Goal: Task Accomplishment & Management: Complete application form

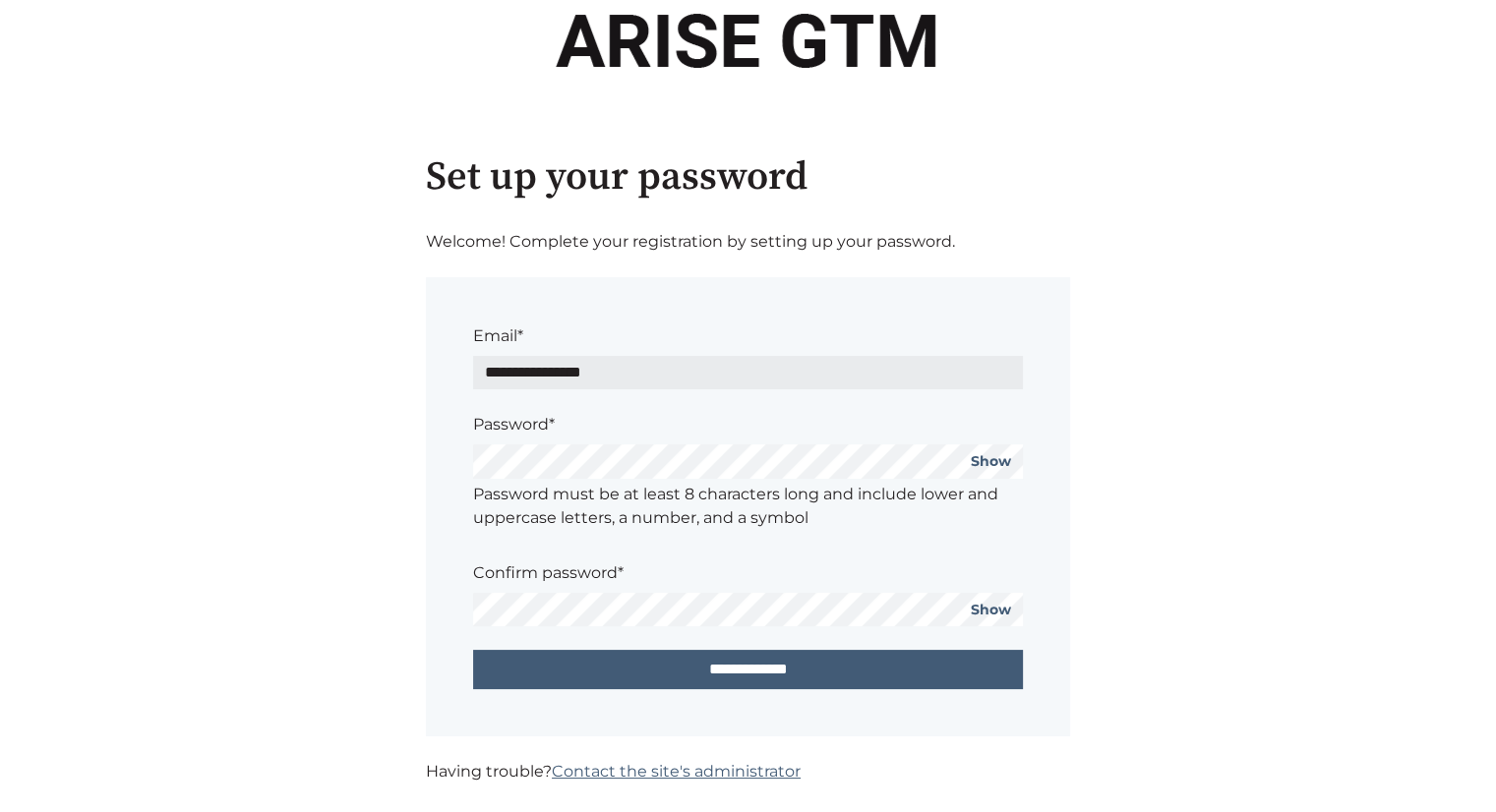
scroll to position [55, 0]
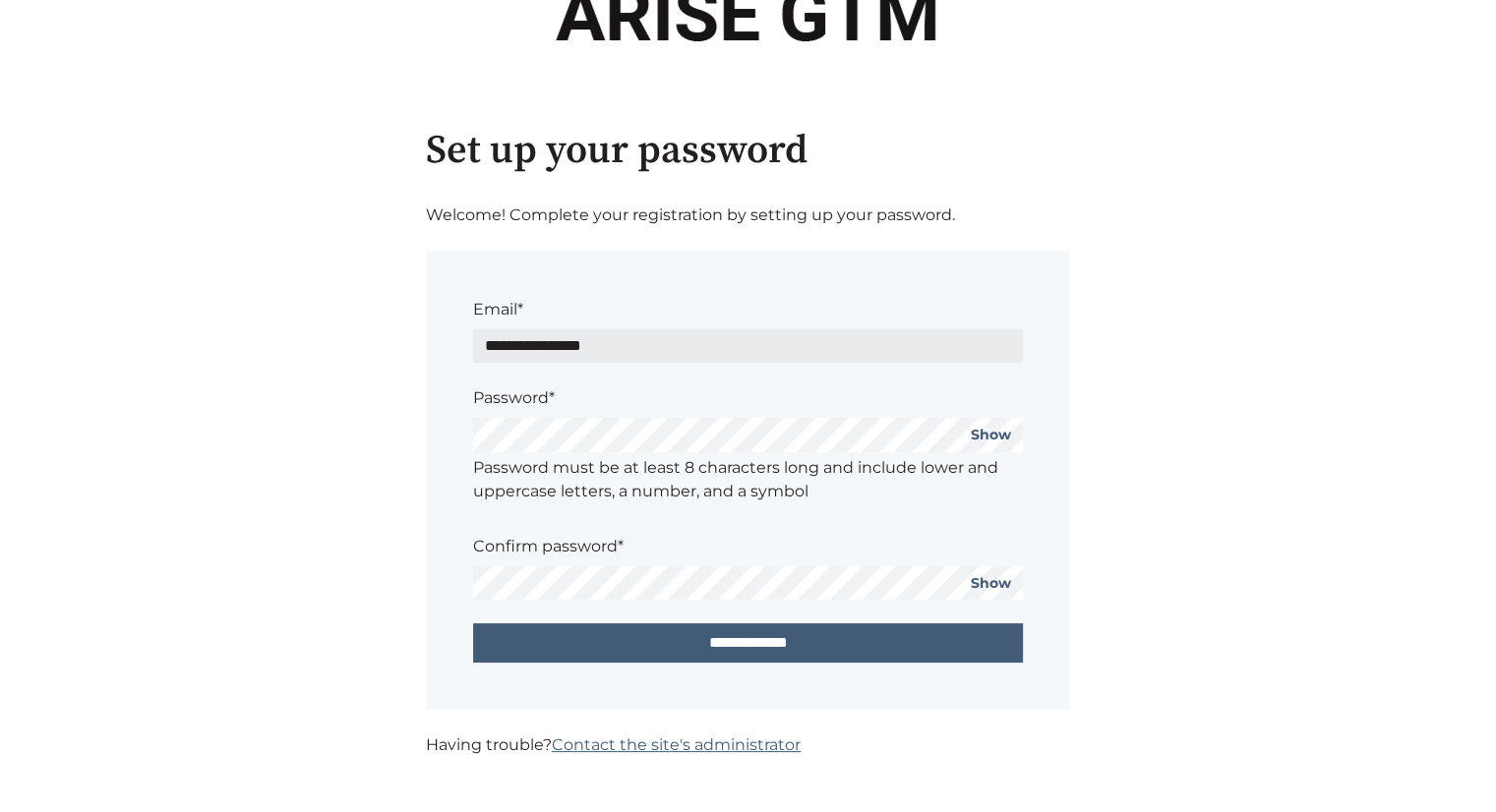
click at [379, 443] on main "**********" at bounding box center [748, 451] width 1496 height 722
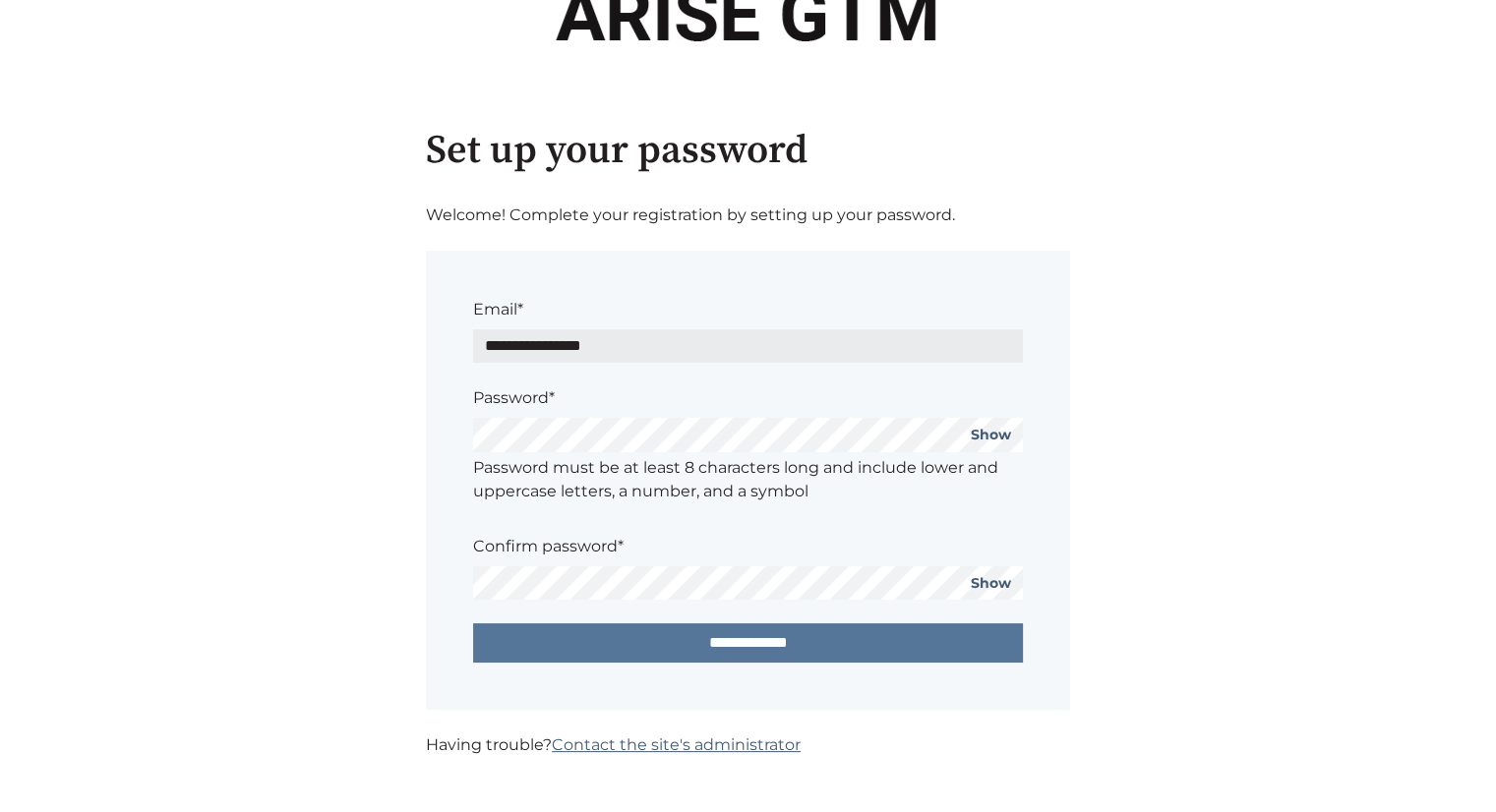
click at [767, 649] on input "**********" at bounding box center [748, 644] width 550 height 40
